Goal: Navigation & Orientation: Find specific page/section

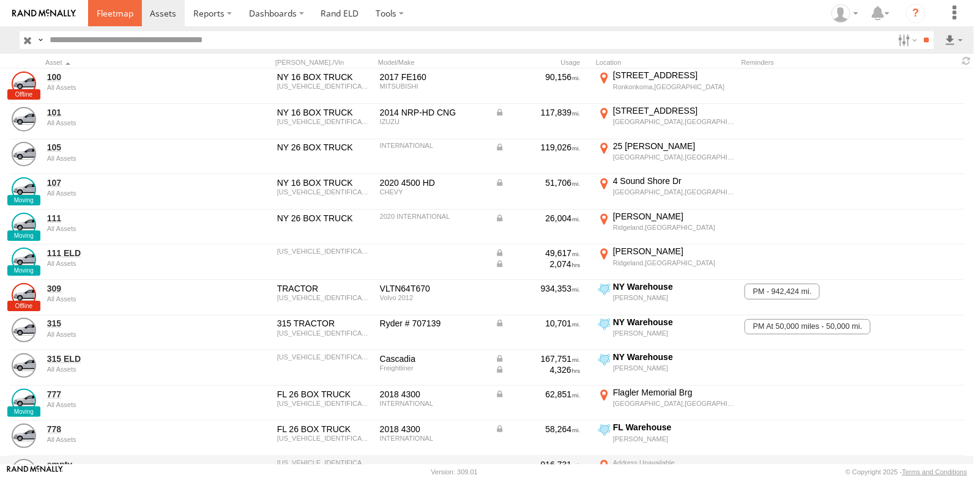
click at [111, 17] on span at bounding box center [115, 13] width 37 height 12
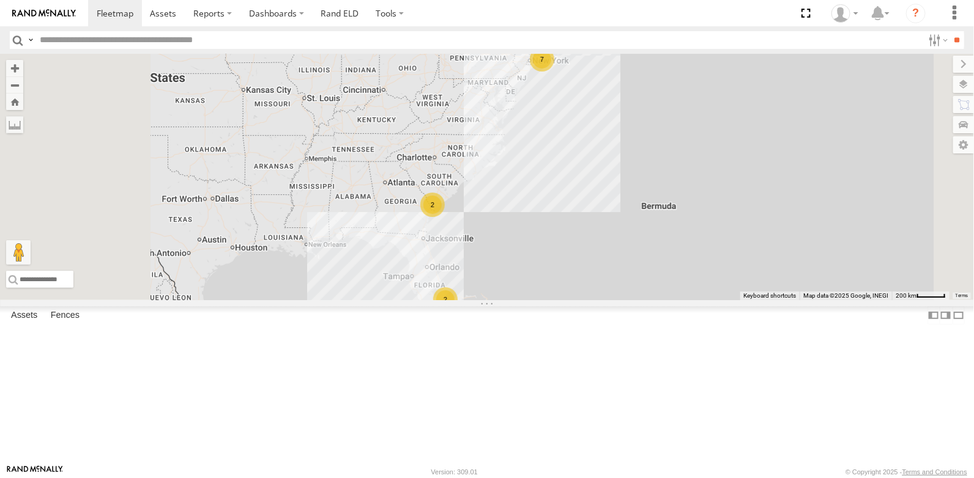
click at [0, 0] on link at bounding box center [0, 0] width 0 height 0
